Goal: Navigation & Orientation: Find specific page/section

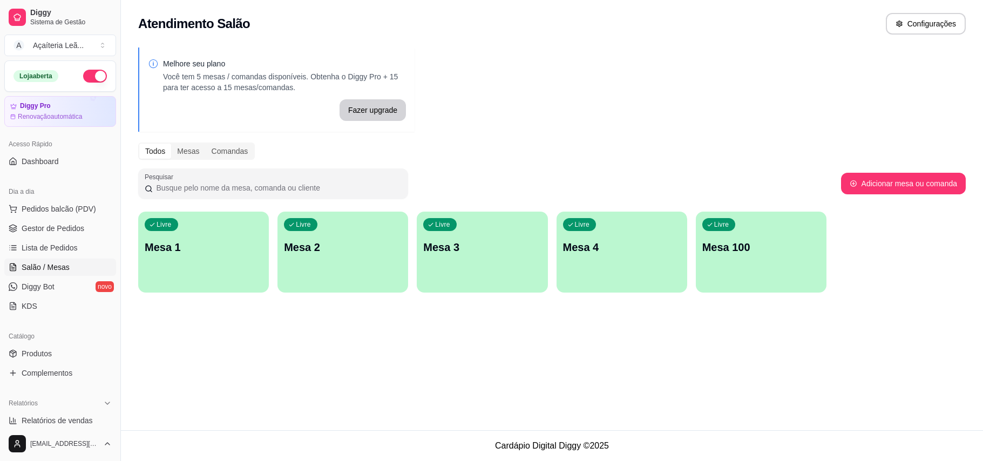
click at [69, 203] on span "Pedidos balcão (PDV)" at bounding box center [59, 208] width 74 height 11
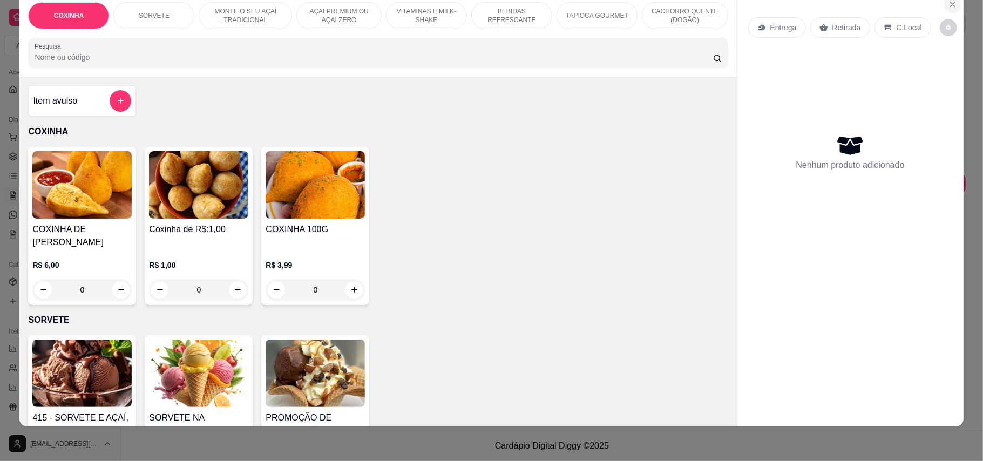
click at [948, 1] on icon "Close" at bounding box center [952, 4] width 9 height 9
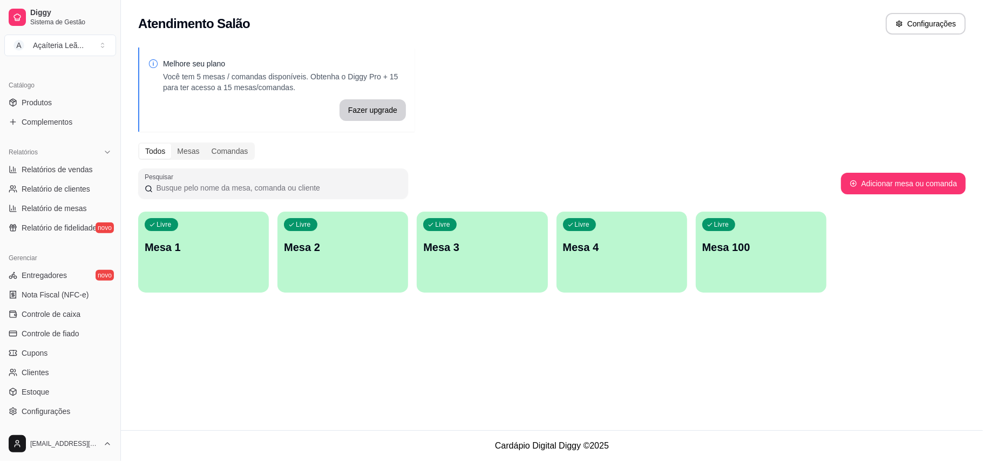
scroll to position [288, 0]
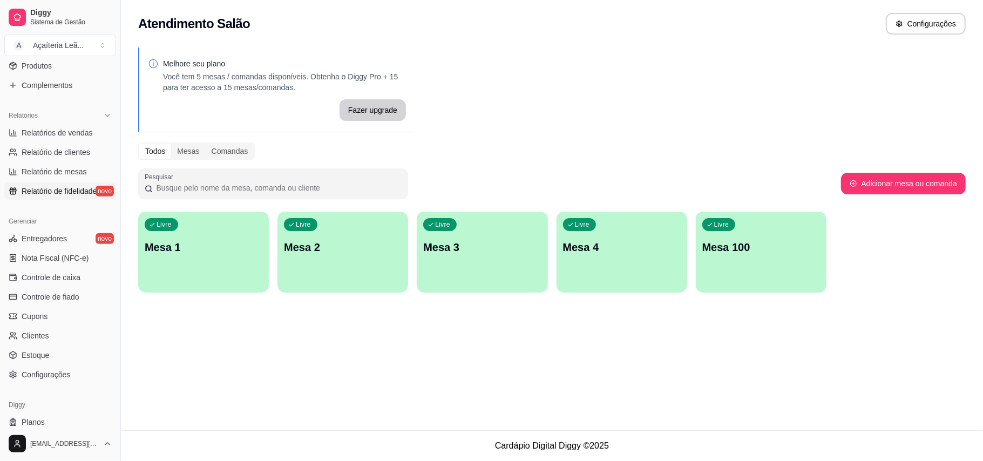
click at [74, 193] on span "Relatório de fidelidade" at bounding box center [59, 191] width 75 height 11
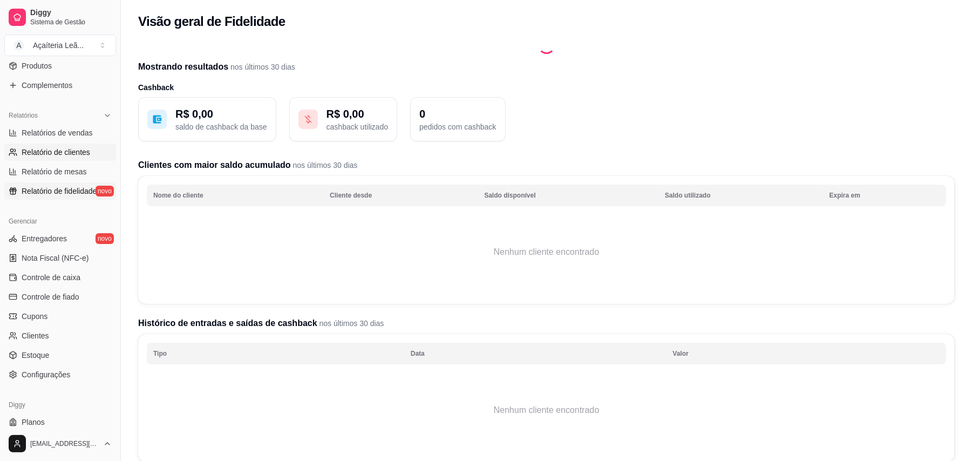
click at [81, 153] on span "Relatório de clientes" at bounding box center [56, 152] width 69 height 11
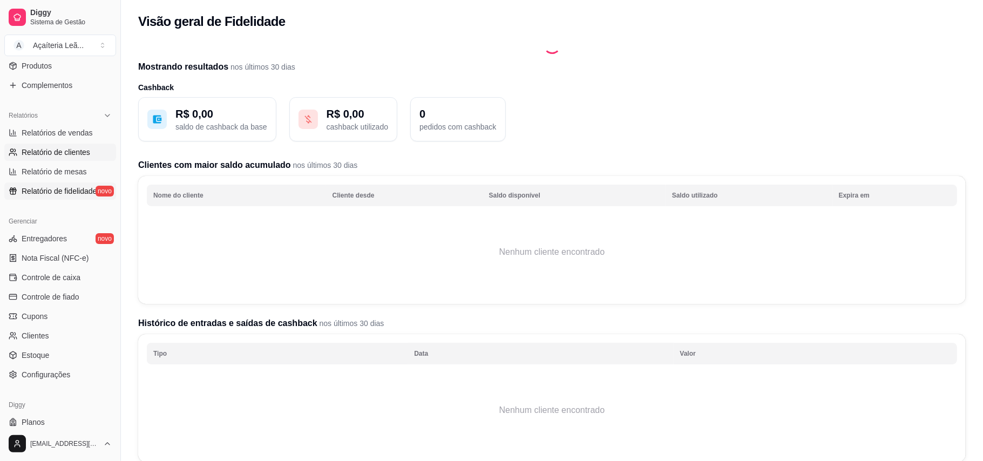
select select "30"
select select "HIGHEST_TOTAL_SPENT_WITH_ORDERS"
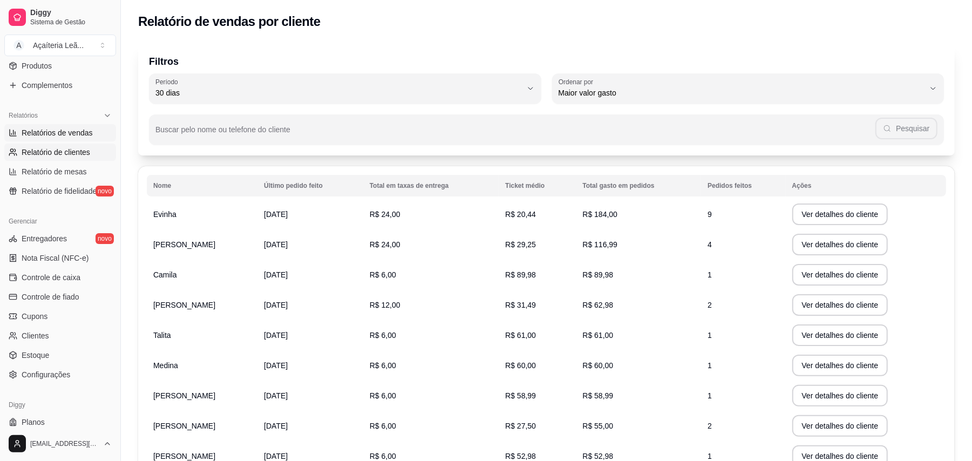
click at [54, 134] on span "Relatórios de vendas" at bounding box center [57, 132] width 71 height 11
select select "ALL"
select select "0"
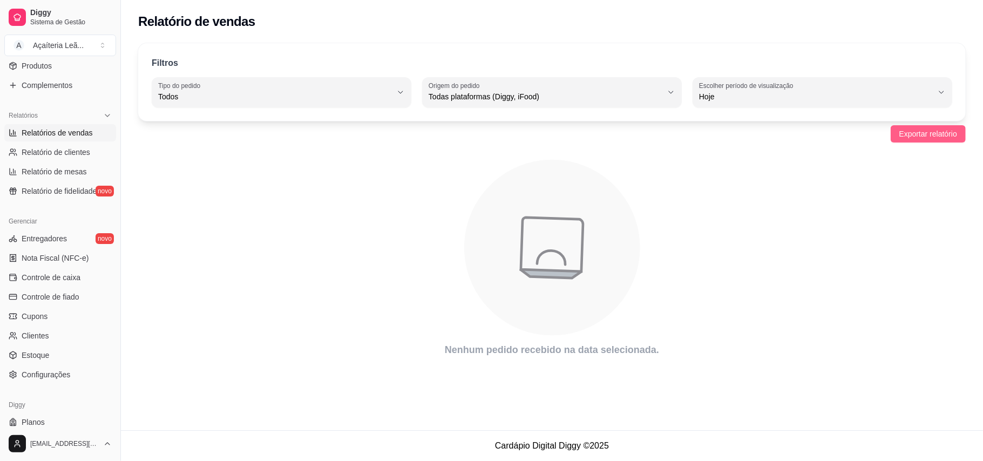
click at [940, 130] on span "Exportar relatório" at bounding box center [928, 134] width 58 height 12
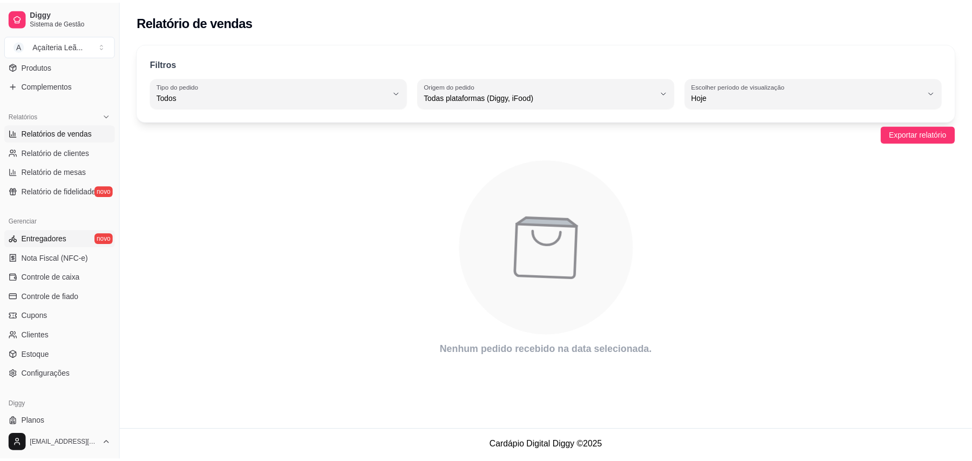
scroll to position [216, 0]
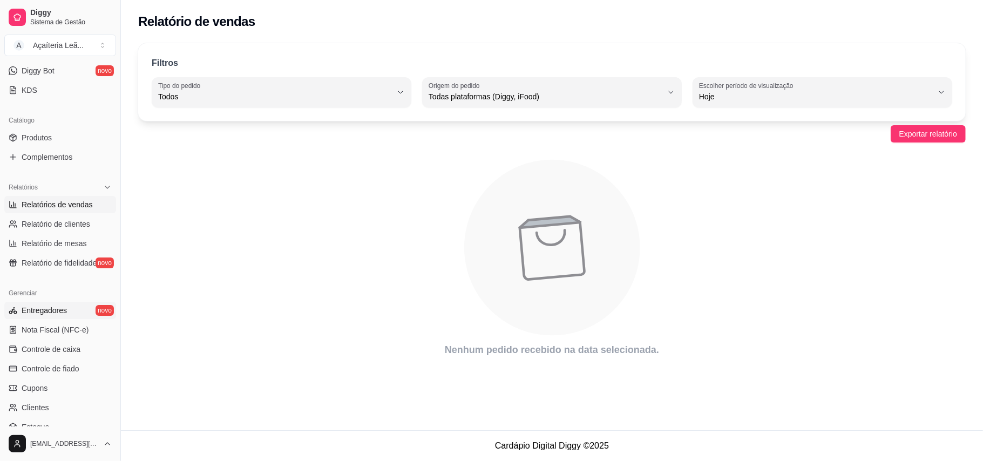
click at [74, 305] on link "Entregadores novo" at bounding box center [60, 310] width 112 height 17
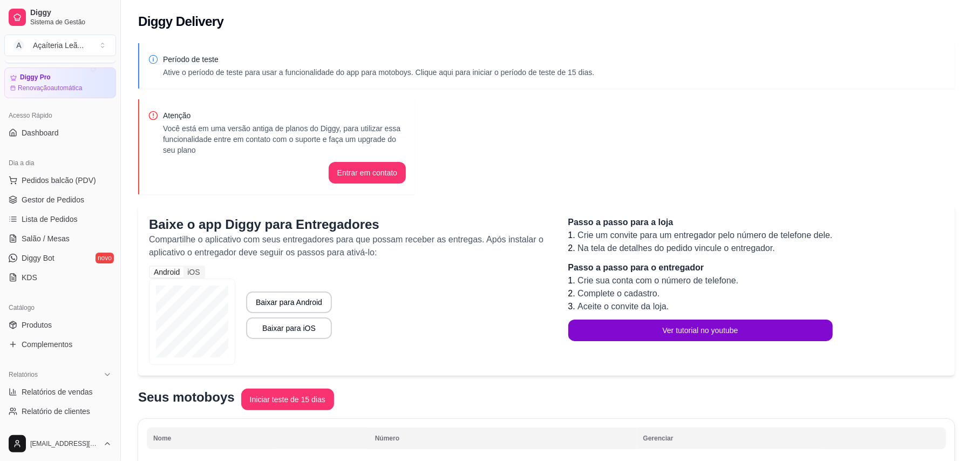
scroll to position [28, 0]
click at [63, 224] on span "Lista de Pedidos" at bounding box center [50, 219] width 56 height 11
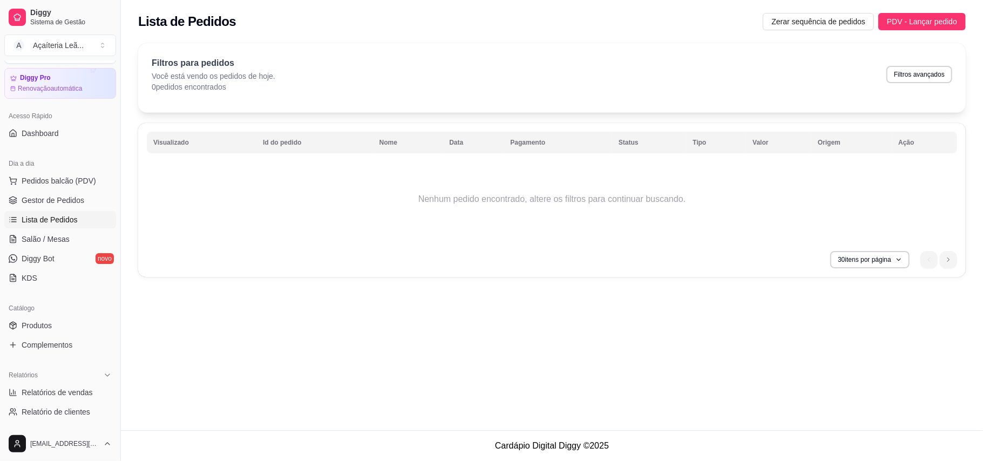
click at [78, 210] on ul "Pedidos balcão (PDV) Gestor de Pedidos Lista de Pedidos Salão / Mesas Diggy Bot…" at bounding box center [60, 229] width 112 height 114
click at [78, 197] on span "Gestor de Pedidos" at bounding box center [53, 200] width 63 height 11
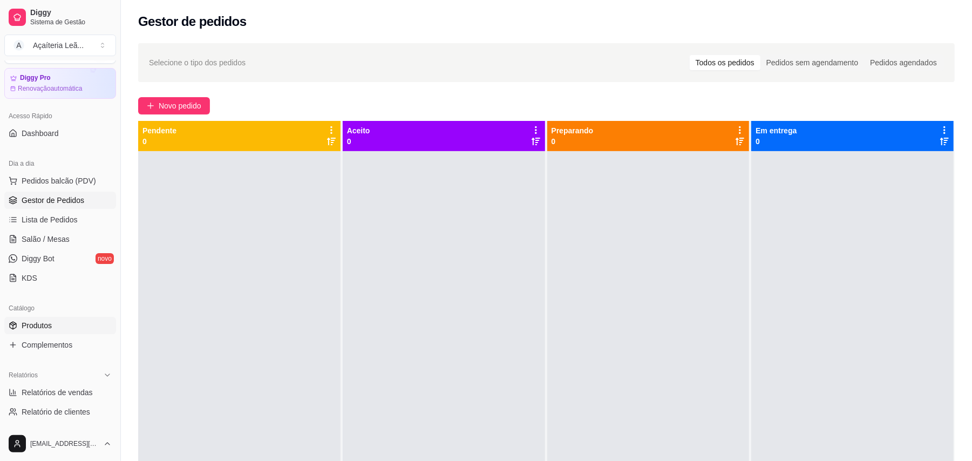
scroll to position [100, 0]
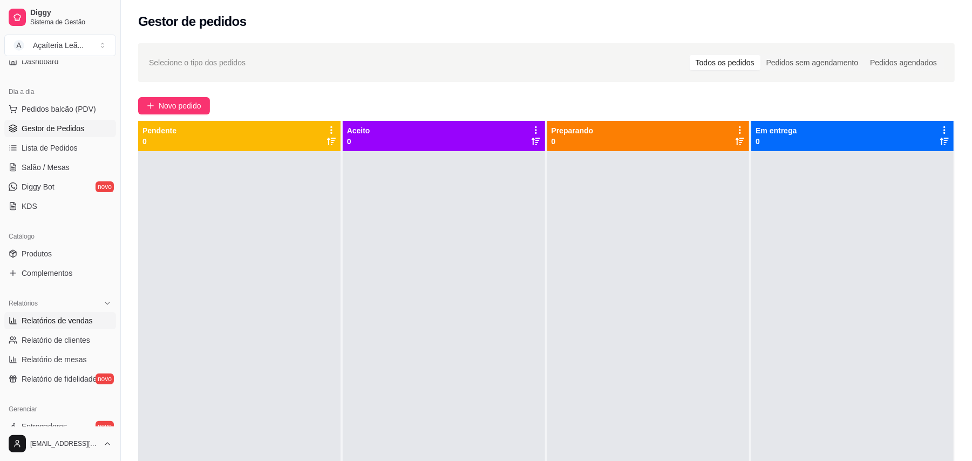
click at [58, 318] on span "Relatórios de vendas" at bounding box center [57, 320] width 71 height 11
select select "ALL"
select select "0"
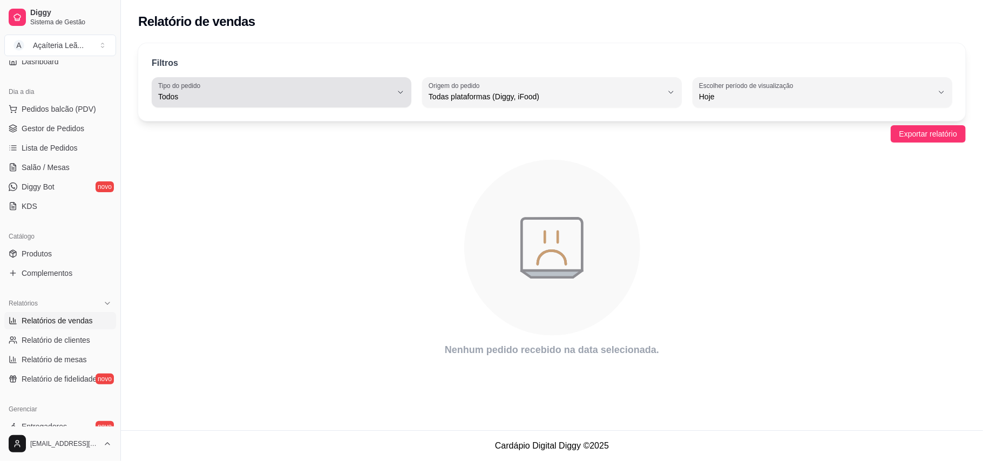
click at [405, 93] on button "Tipo do pedido Todos" at bounding box center [282, 92] width 260 height 30
click at [399, 102] on button "Tipo do pedido Todos" at bounding box center [282, 92] width 260 height 30
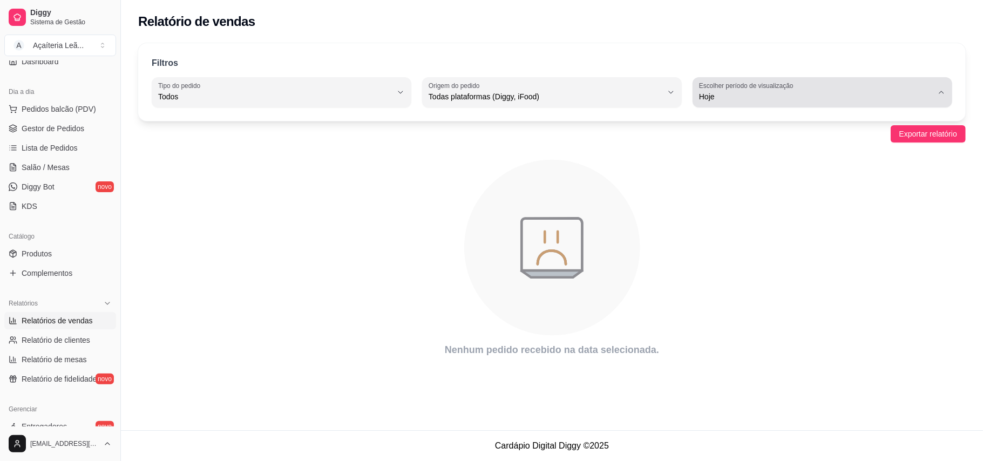
click at [700, 101] on span "Hoje" at bounding box center [816, 96] width 234 height 11
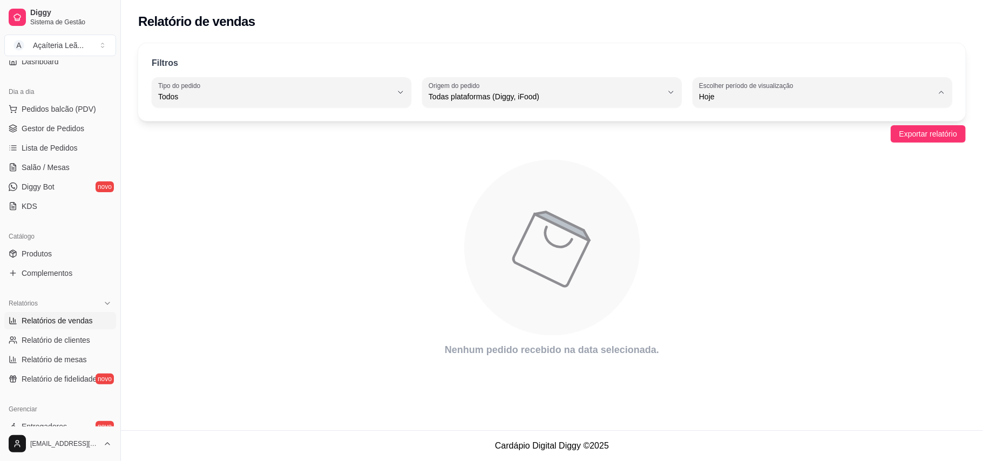
click at [707, 154] on span "7 dias" at bounding box center [817, 158] width 222 height 10
type input "7"
select select "7"
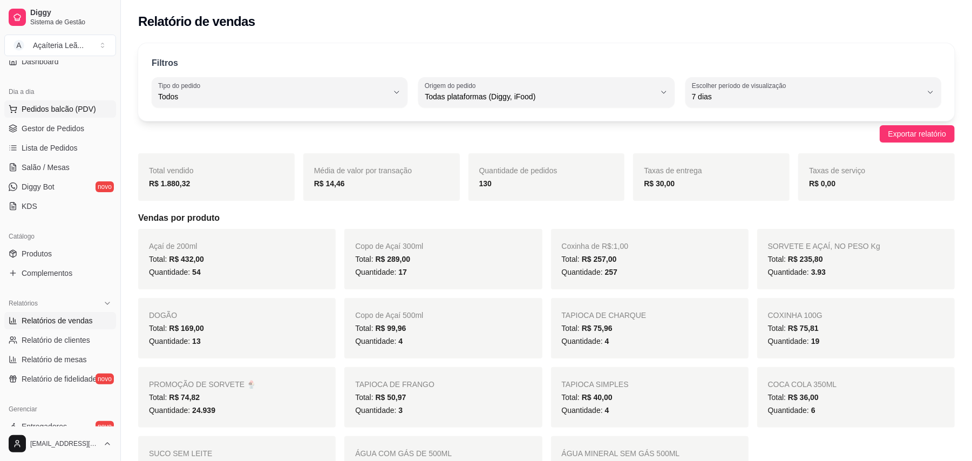
click at [49, 117] on button "Pedidos balcão (PDV)" at bounding box center [60, 108] width 112 height 17
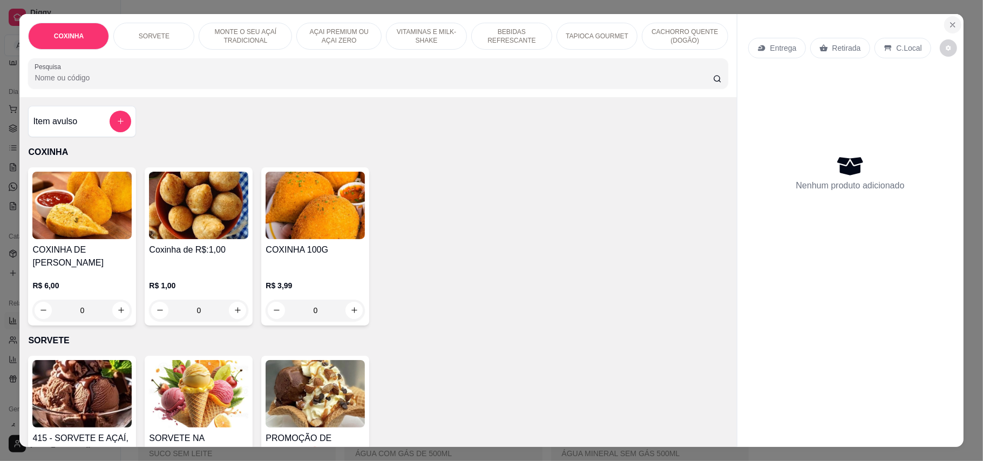
click at [952, 19] on button "Close" at bounding box center [952, 24] width 17 height 17
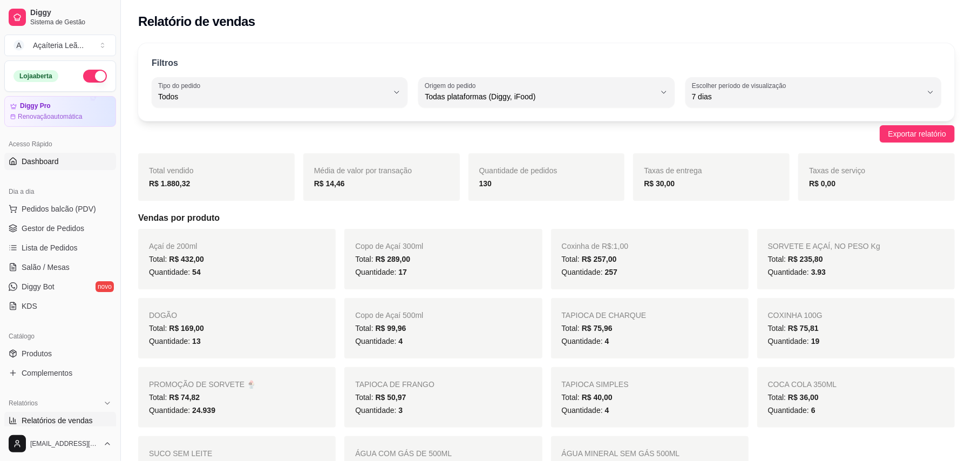
click at [65, 159] on link "Dashboard" at bounding box center [60, 161] width 112 height 17
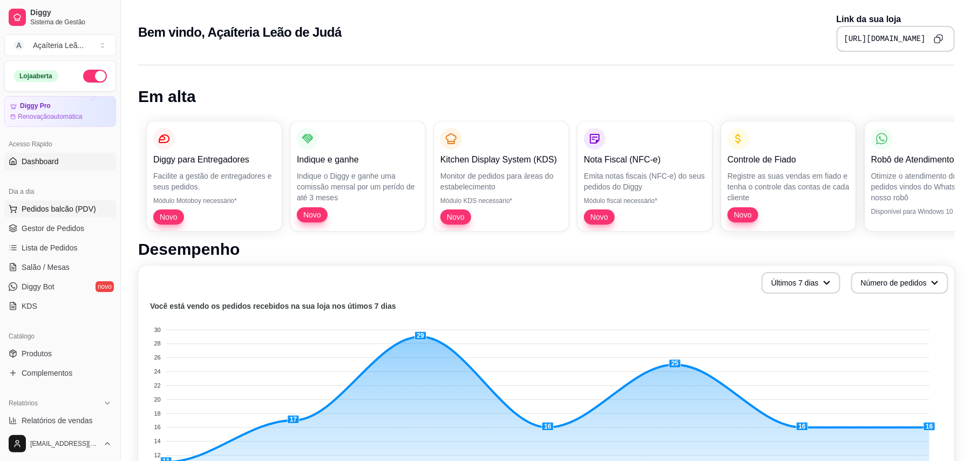
click at [86, 216] on button "Pedidos balcão (PDV)" at bounding box center [60, 208] width 112 height 17
